Goal: Task Accomplishment & Management: Manage account settings

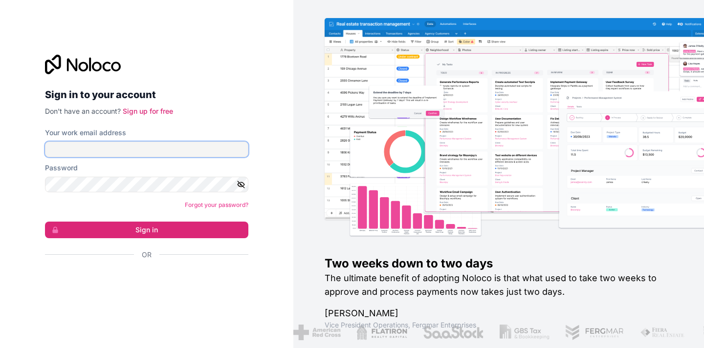
click at [168, 150] on input "Your work email address" at bounding box center [146, 150] width 203 height 16
type input "[PERSON_NAME][EMAIL_ADDRESS][DOMAIN_NAME]"
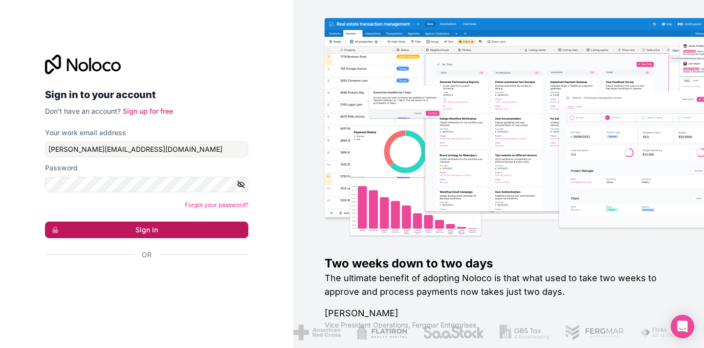
click at [136, 224] on button "Sign in" at bounding box center [146, 230] width 203 height 17
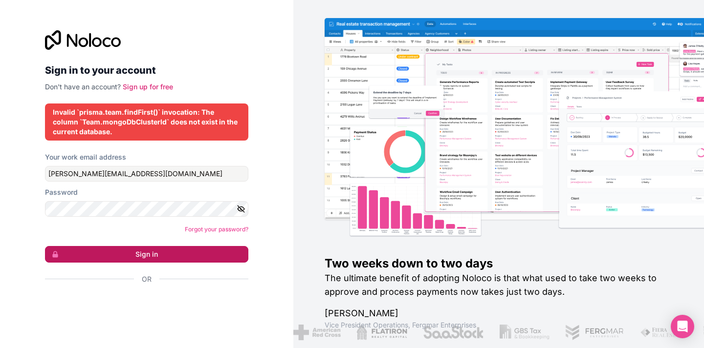
click at [135, 256] on button "Sign in" at bounding box center [146, 254] width 203 height 17
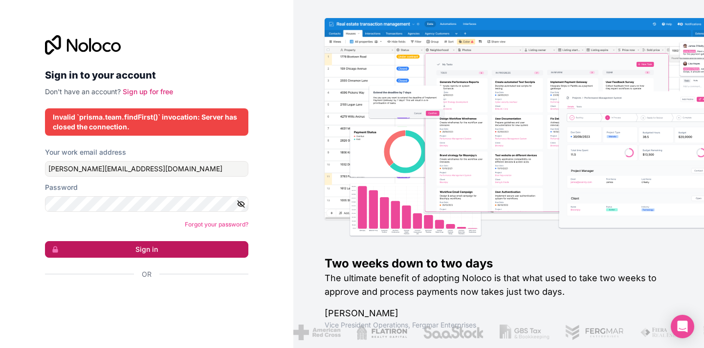
click at [160, 251] on button "Sign in" at bounding box center [146, 249] width 203 height 17
